Goal: Obtain resource: Download file/media

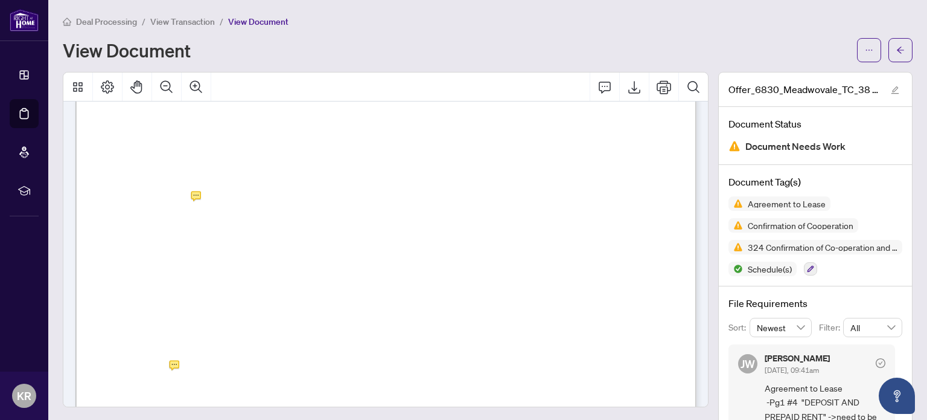
scroll to position [258, 0]
click at [630, 91] on icon "Export" at bounding box center [634, 87] width 14 height 14
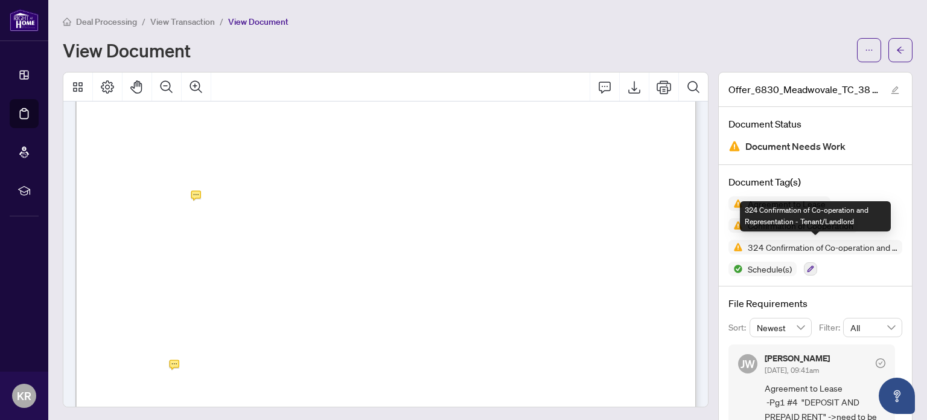
click at [830, 246] on span "324 Confirmation of Co-operation and Representation - Tenant/Landlord" at bounding box center [822, 247] width 159 height 8
click at [737, 247] on img at bounding box center [736, 247] width 14 height 14
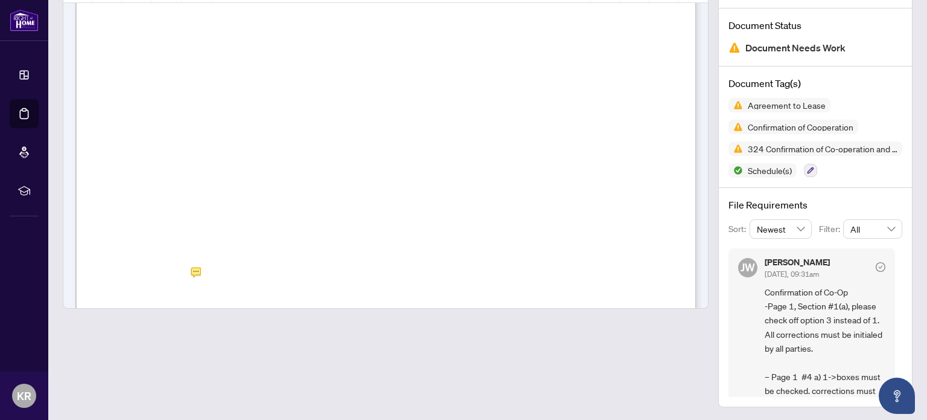
scroll to position [87, 0]
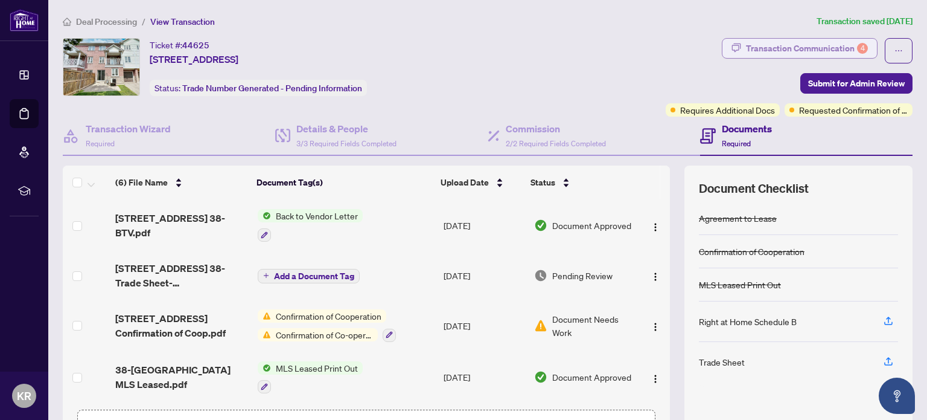
click at [796, 48] on div "Transaction Communication 4" at bounding box center [807, 48] width 122 height 19
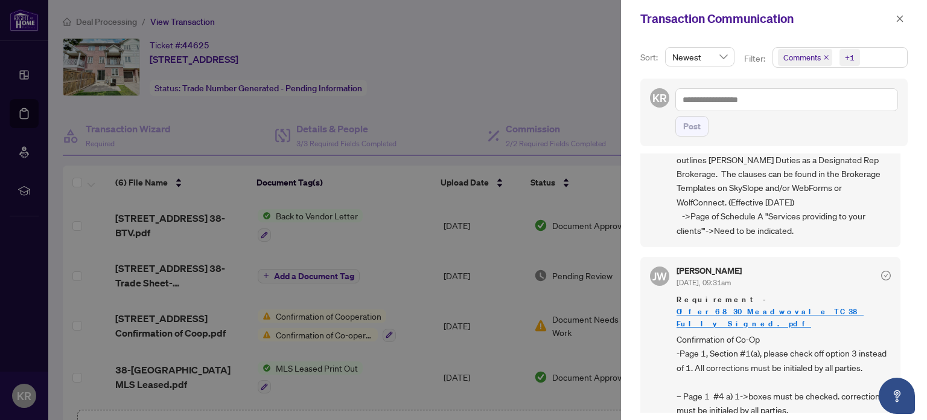
scroll to position [911, 0]
click at [395, 263] on div at bounding box center [463, 210] width 927 height 420
click at [433, 278] on div at bounding box center [463, 210] width 927 height 420
click at [902, 17] on icon "close" at bounding box center [900, 18] width 8 height 8
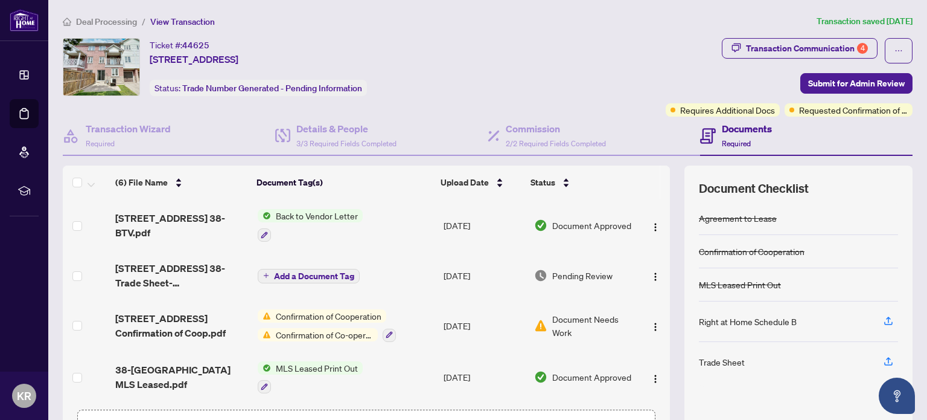
click at [395, 246] on td "Back to Vendor Letter" at bounding box center [346, 225] width 186 height 52
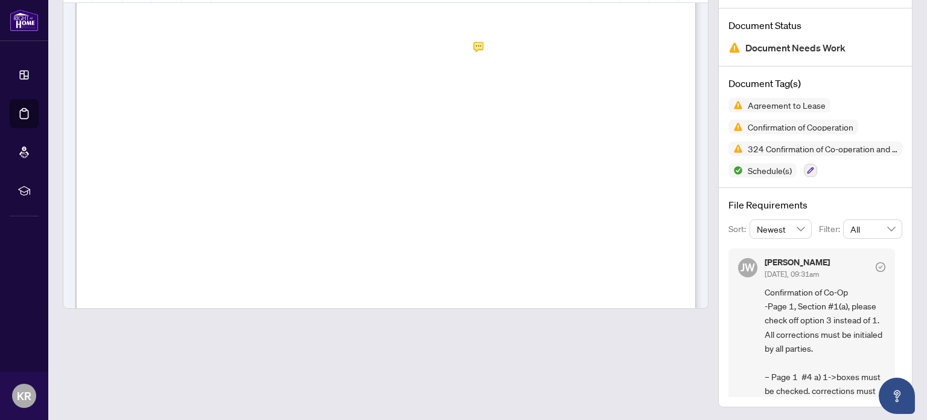
scroll to position [2005, 0]
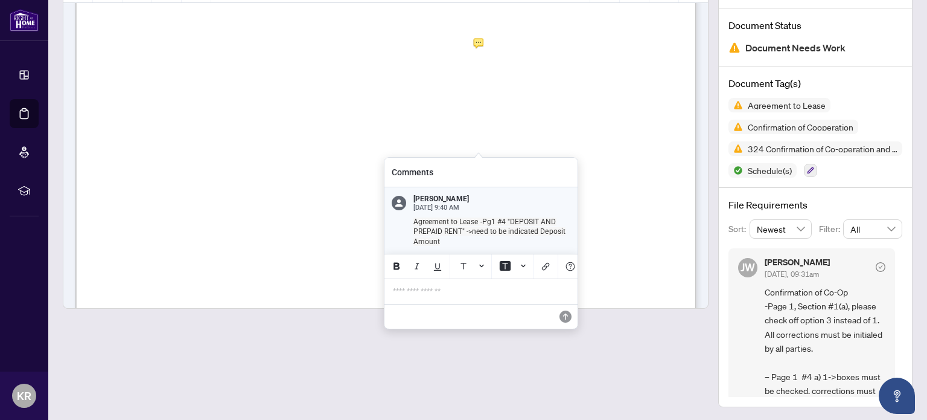
click at [621, 98] on span "For the purposes of this Agreement, “Upon Acceptance” shall mean that the Tenan…" at bounding box center [395, 102] width 520 height 9
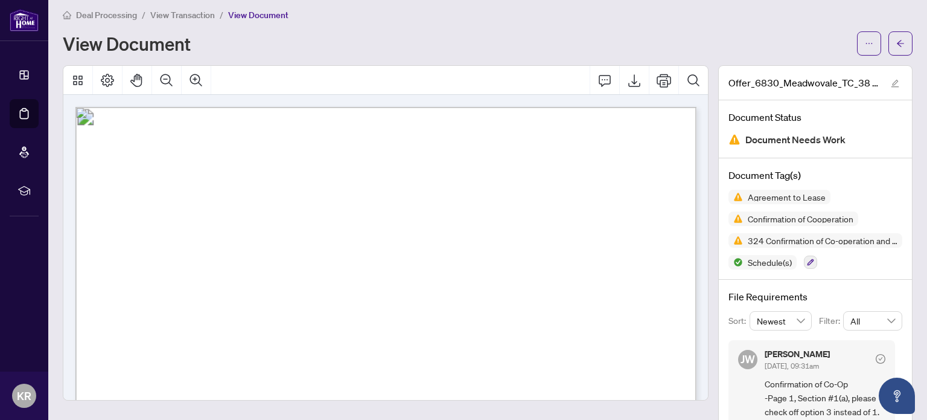
scroll to position [0, 0]
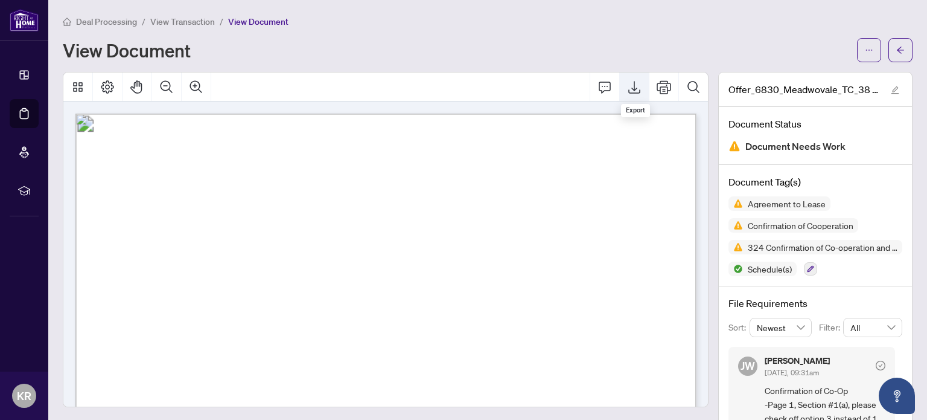
click at [636, 93] on button "Export" at bounding box center [634, 86] width 29 height 29
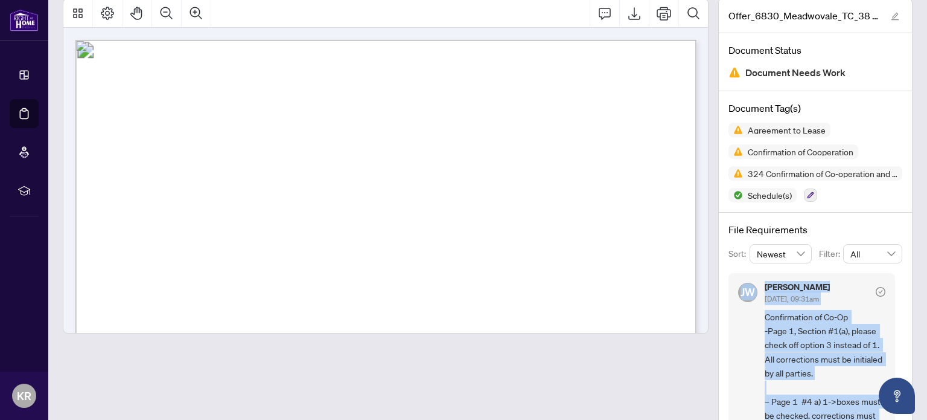
scroll to position [98, 0]
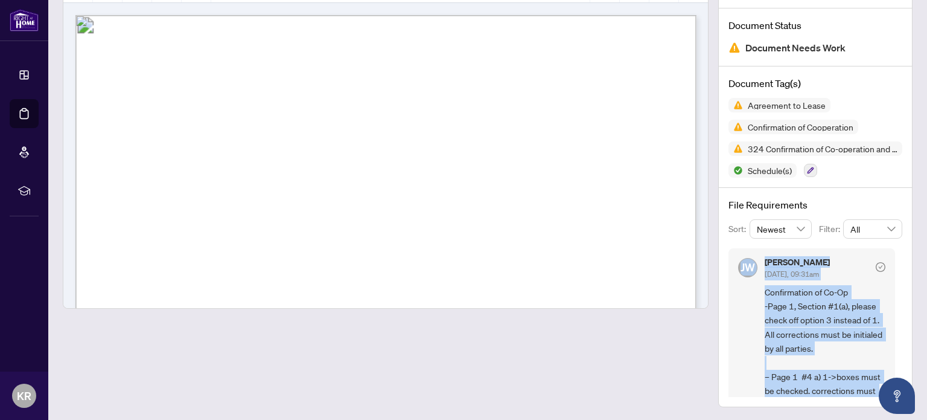
drag, startPoint x: 761, startPoint y: 378, endPoint x: 864, endPoint y: 386, distance: 104.1
click at [864, 386] on div "[PERSON_NAME] [DATE], 09:41am Agreement to Lease -Pg1 #4 "DEPOSIT AND PREPAID R…" at bounding box center [816, 321] width 174 height 151
copy div "Agreement to Lease -Pg1 #4 "DEPOSIT AND PREPAID RENT" ->need to be indicated De…"
